Goal: Task Accomplishment & Management: Manage account settings

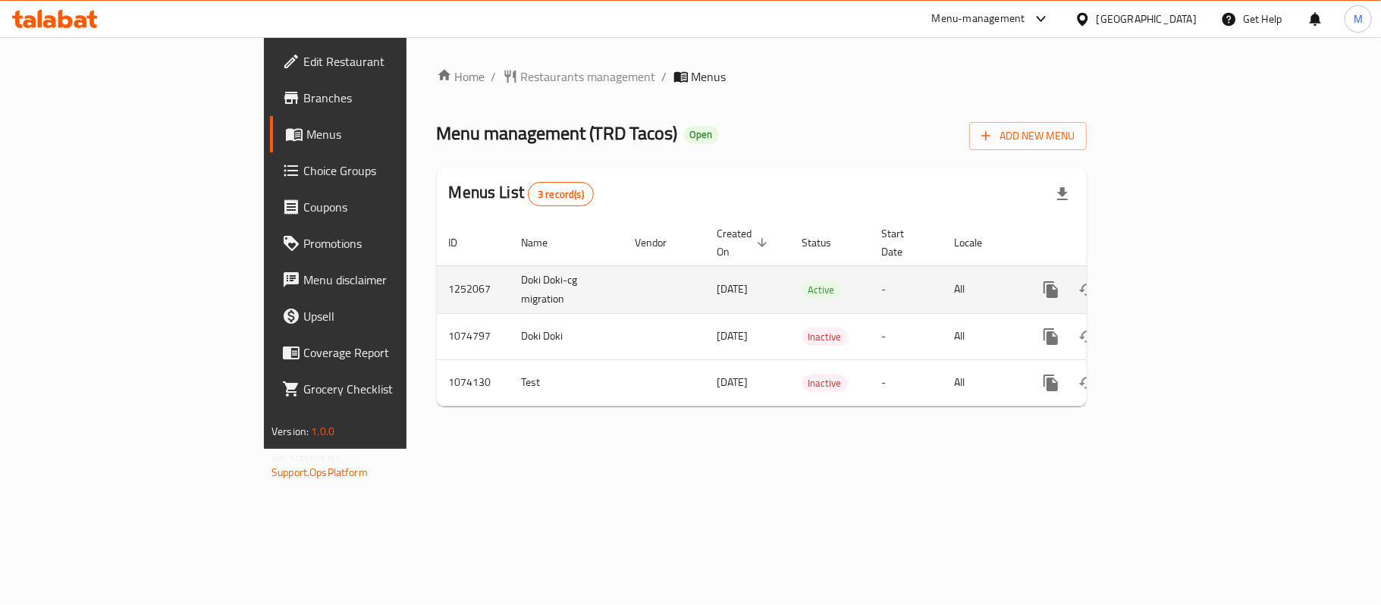
click at [1178, 271] on link "enhanced table" at bounding box center [1160, 289] width 36 height 36
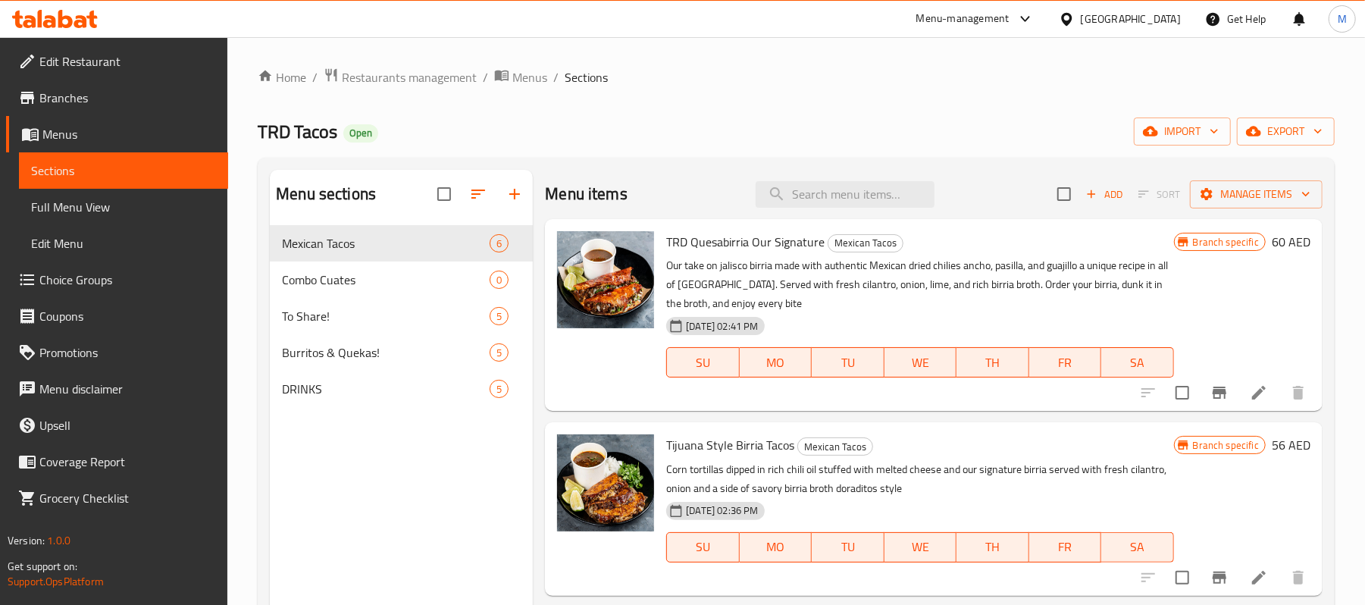
click at [137, 61] on span "Edit Restaurant" at bounding box center [127, 61] width 177 height 18
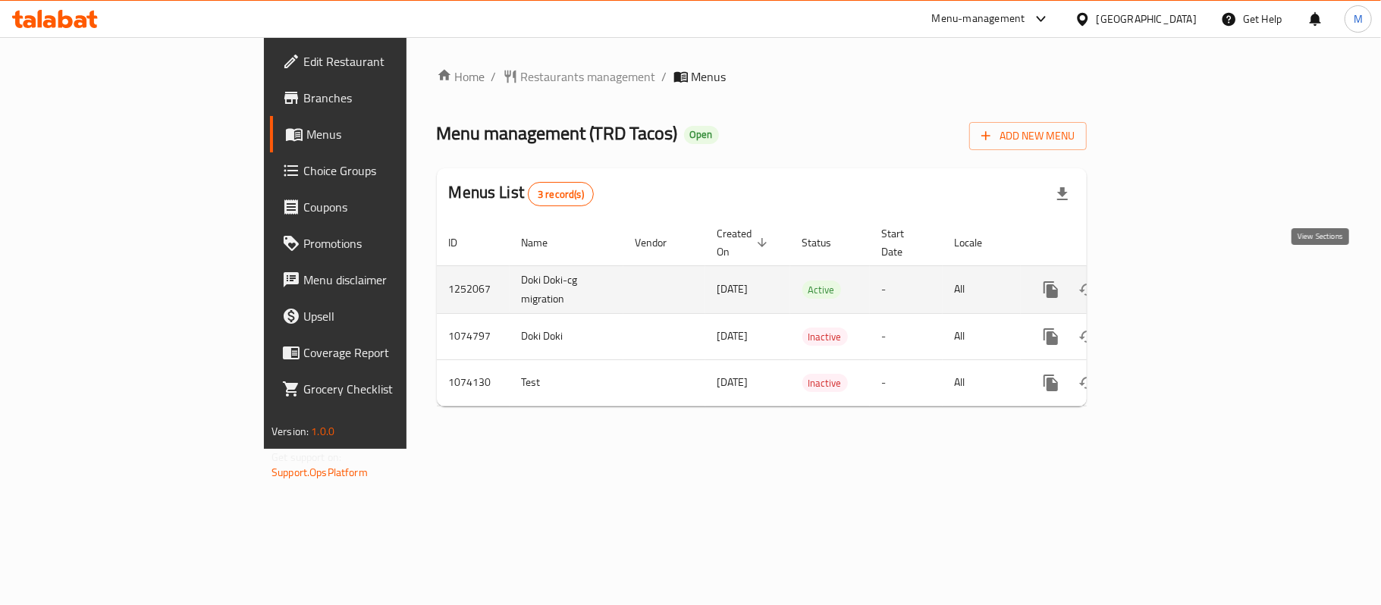
click at [1178, 283] on link "enhanced table" at bounding box center [1160, 289] width 36 height 36
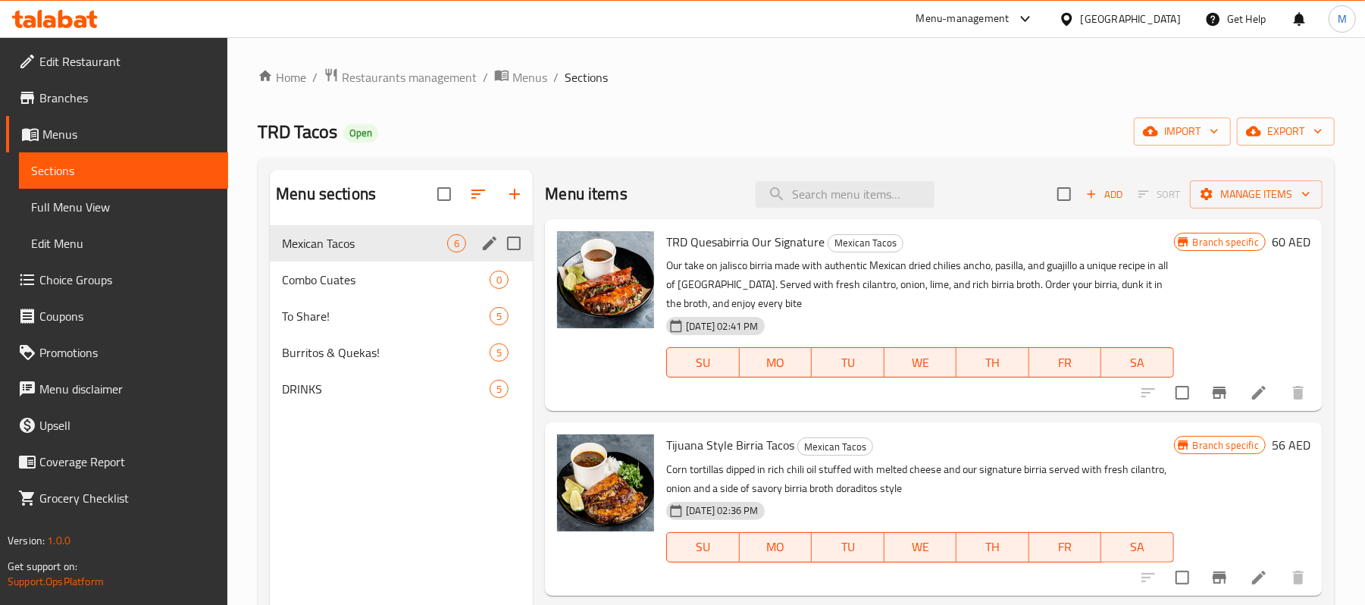
click at [408, 262] on div "Combo Cuates 0" at bounding box center [401, 280] width 263 height 36
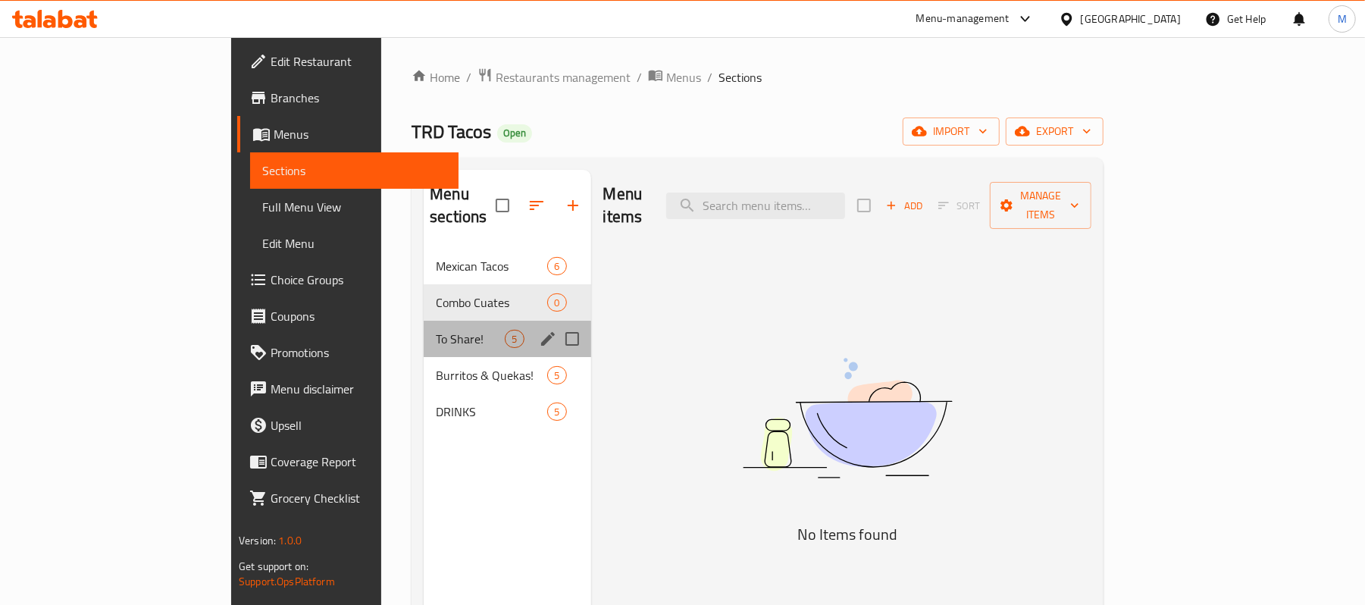
click at [424, 321] on div "To Share! 5" at bounding box center [507, 339] width 167 height 36
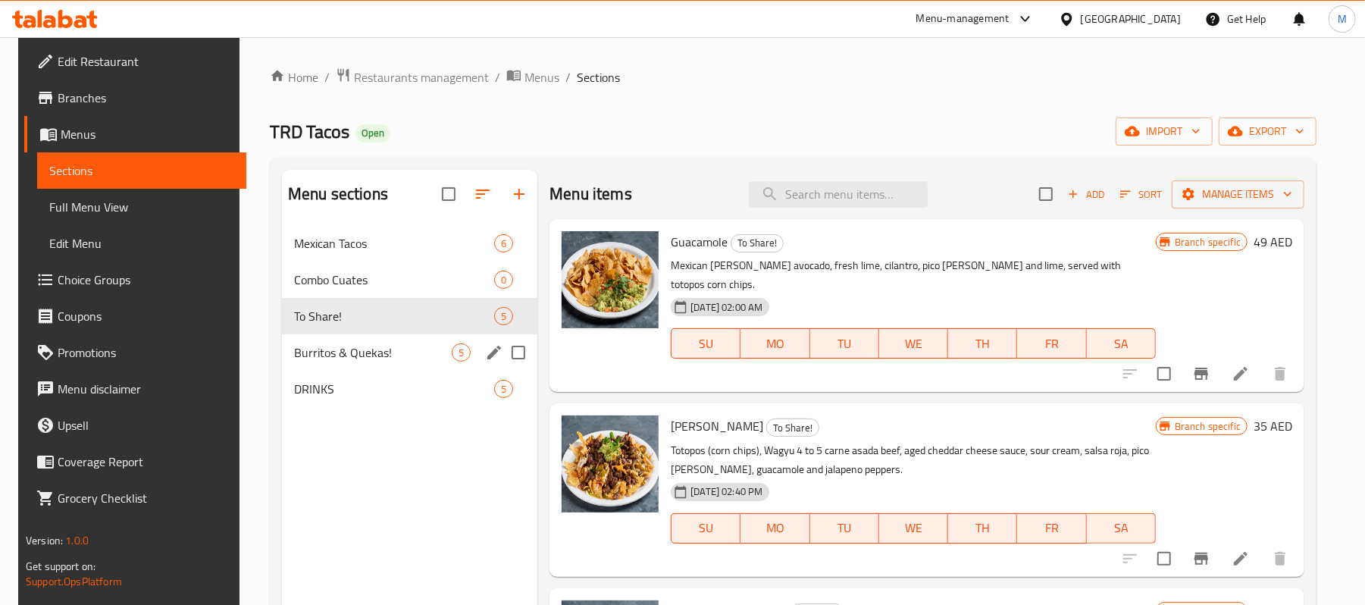
click at [359, 343] on span "Burritos & Quekas!" at bounding box center [373, 352] width 158 height 18
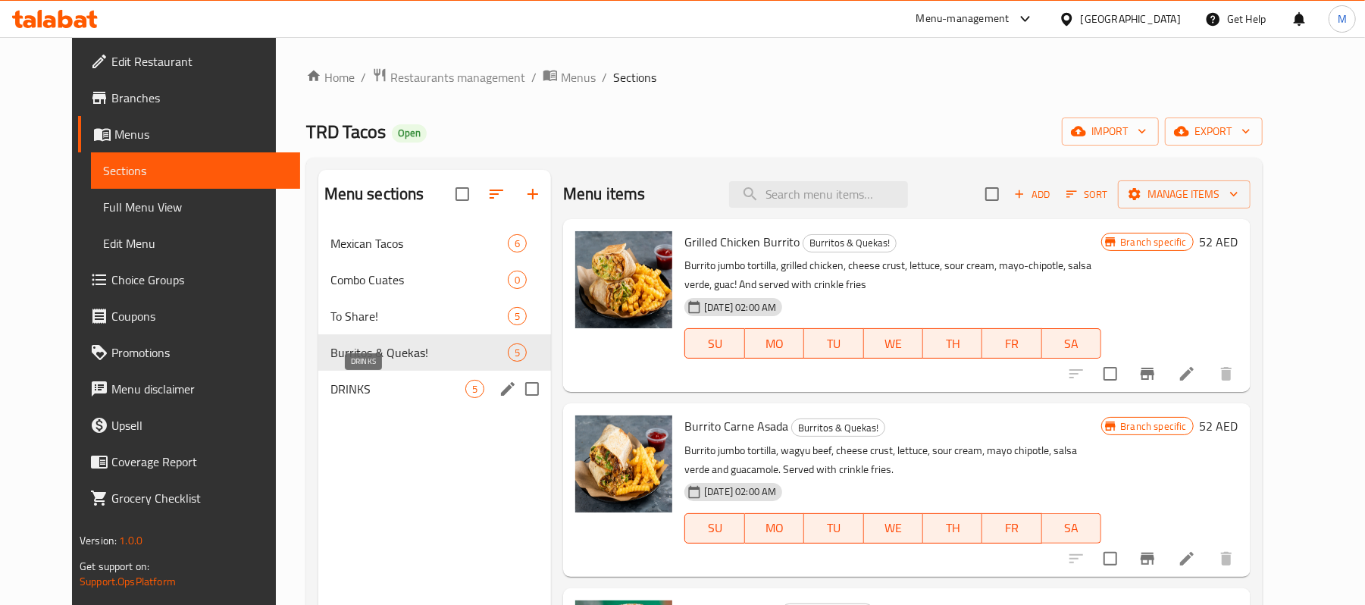
click at [356, 394] on span "DRINKS" at bounding box center [398, 389] width 135 height 18
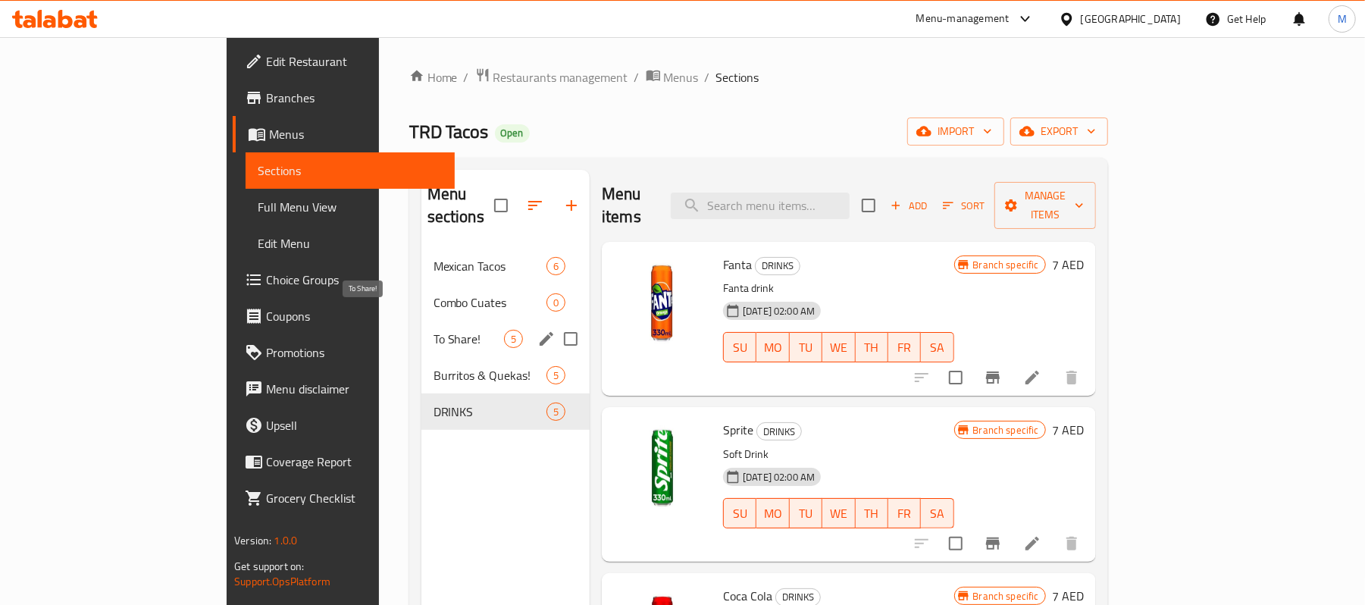
click at [434, 330] on span "To Share!" at bounding box center [469, 339] width 71 height 18
